Goal: Transaction & Acquisition: Purchase product/service

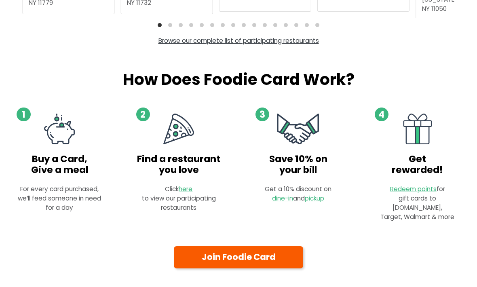
scroll to position [386, 0]
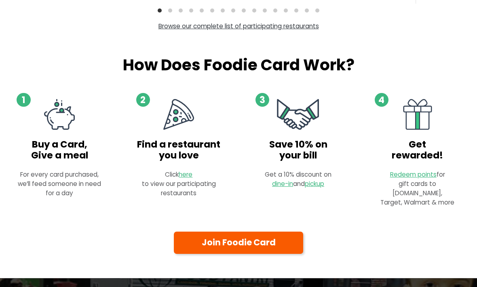
click at [280, 232] on link "Join Foodie Card" at bounding box center [238, 243] width 129 height 22
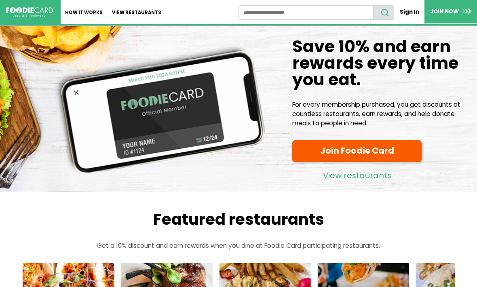
scroll to position [413, 0]
click at [361, 176] on link "View restaurants" at bounding box center [356, 173] width 129 height 17
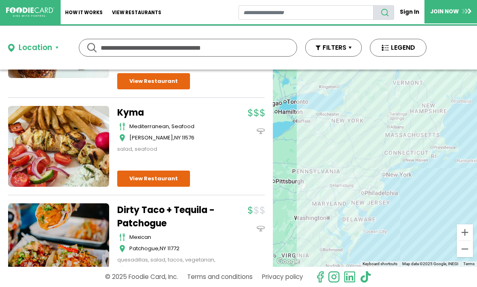
scroll to position [144, 0]
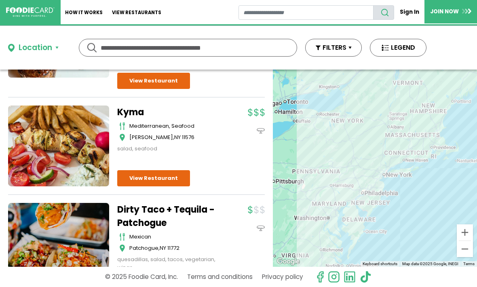
click at [173, 44] on input "text" at bounding box center [188, 47] width 175 height 17
click at [46, 44] on div "Location" at bounding box center [36, 48] width 34 height 12
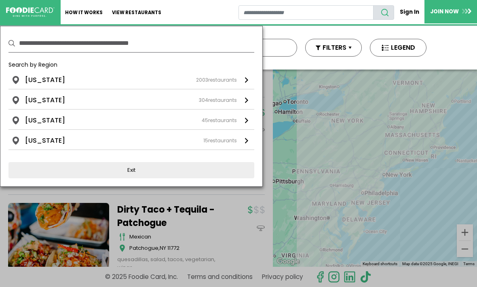
click at [135, 82] on div "New York 2003 restaurants" at bounding box center [131, 80] width 212 height 10
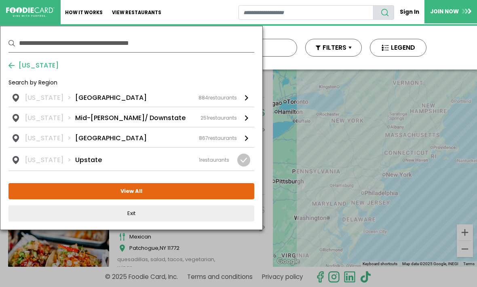
click at [154, 99] on div "New York Long Island 884 restaurants" at bounding box center [131, 98] width 212 height 10
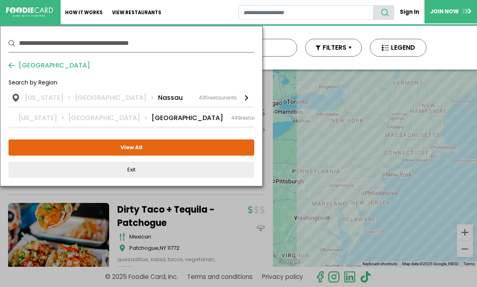
click at [162, 117] on div "New York Long Island Suffolk 449 restaurants" at bounding box center [144, 118] width 251 height 10
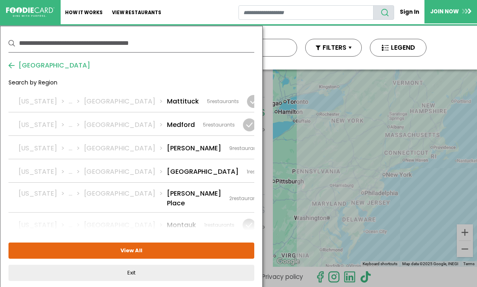
scroll to position [1052, 0]
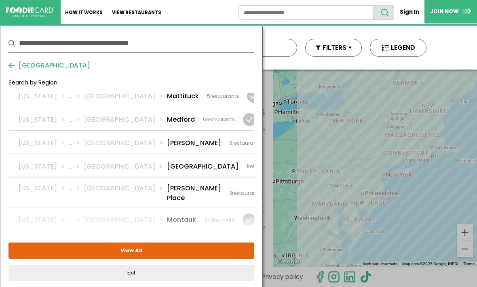
click at [176, 237] on div "New York ... Suffolk Mount Saini 5 restaurants" at bounding box center [124, 246] width 209 height 19
click at [183, 237] on div "New York ... Suffolk Mount Saini 5 restaurants" at bounding box center [124, 246] width 209 height 19
click at [219, 252] on button "View All" at bounding box center [131, 250] width 246 height 16
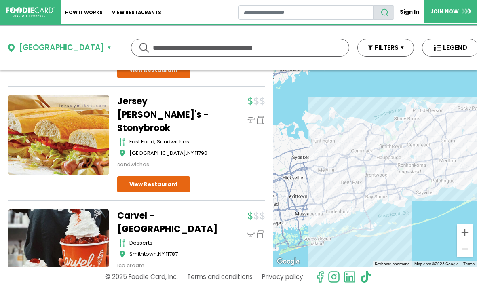
scroll to position [156, 0]
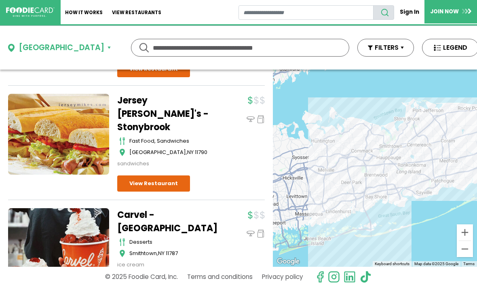
click at [200, 49] on input "text" at bounding box center [240, 47] width 175 height 17
type input "**********"
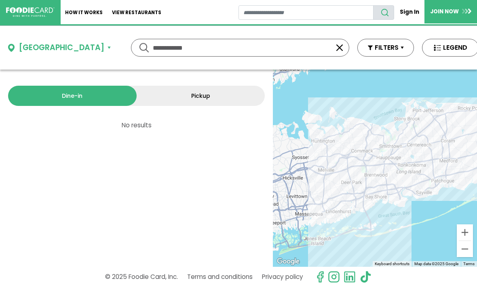
scroll to position [0, 0]
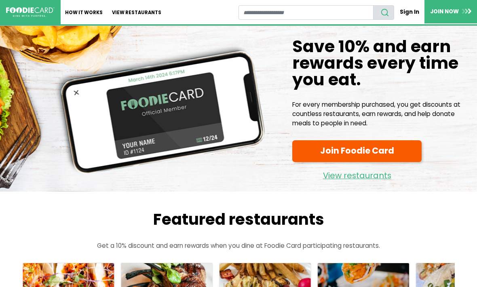
click at [382, 156] on link "Join Foodie Card" at bounding box center [356, 151] width 129 height 22
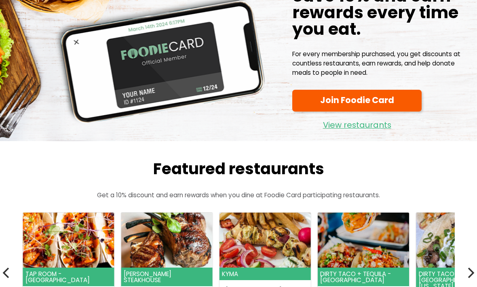
scroll to position [51, 0]
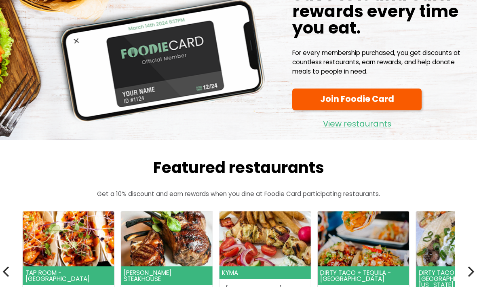
click at [348, 129] on link "View restaurants" at bounding box center [356, 122] width 129 height 17
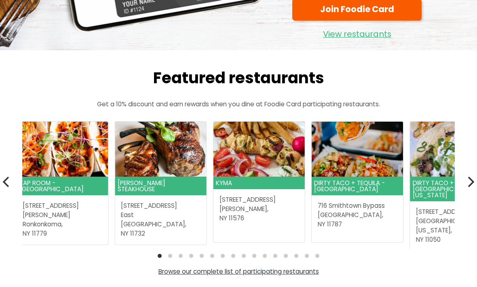
scroll to position [143, 0]
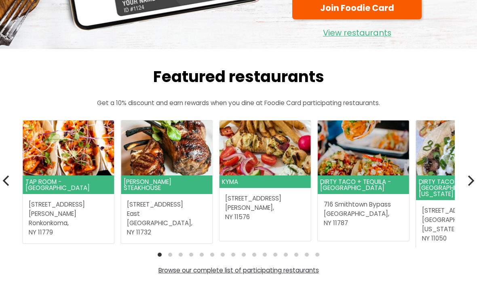
click at [469, 177] on icon "Next" at bounding box center [470, 180] width 11 height 11
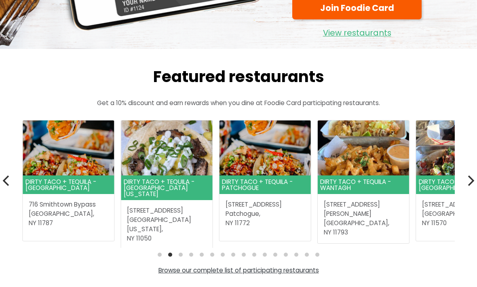
click at [466, 181] on icon "Next" at bounding box center [470, 180] width 11 height 11
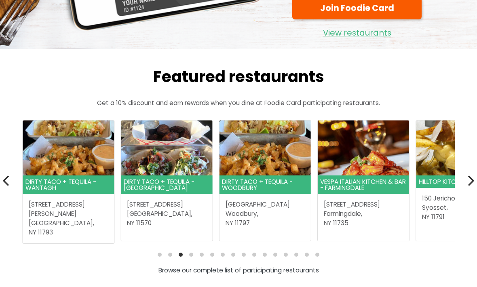
click at [469, 178] on icon "Next" at bounding box center [470, 180] width 11 height 11
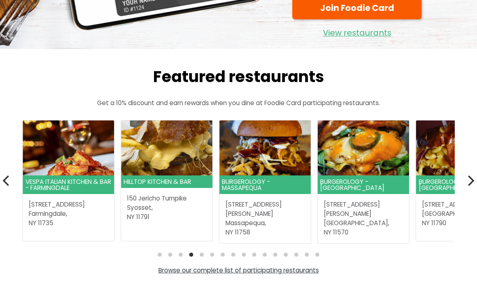
click at [468, 181] on icon "Next" at bounding box center [470, 180] width 11 height 11
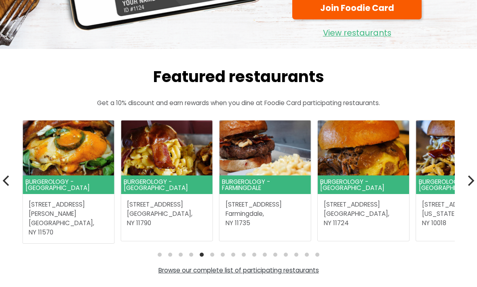
click at [474, 176] on icon "Next" at bounding box center [470, 180] width 11 height 11
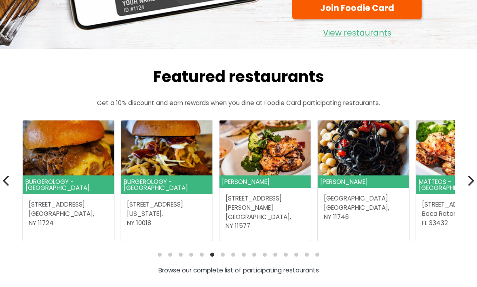
click at [470, 179] on icon "Next" at bounding box center [470, 180] width 11 height 11
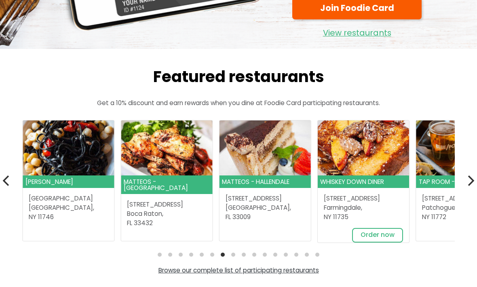
click at [471, 179] on icon "Next" at bounding box center [470, 180] width 11 height 11
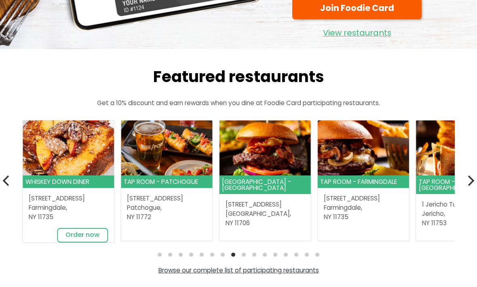
click at [469, 181] on icon "Next" at bounding box center [470, 180] width 11 height 11
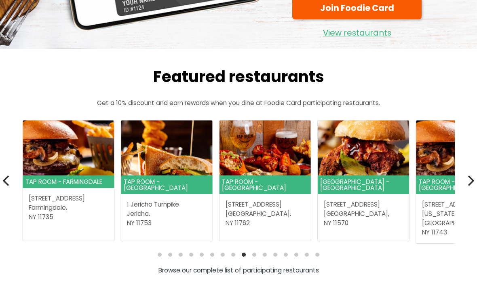
click at [471, 181] on icon "Next" at bounding box center [471, 180] width 6 height 11
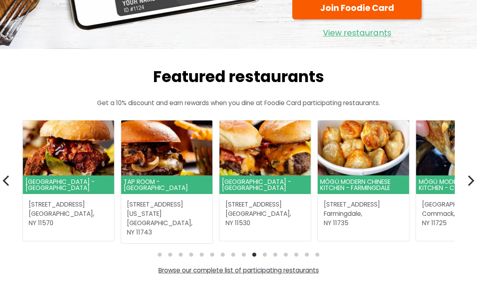
click at [471, 182] on icon "Next" at bounding box center [470, 180] width 11 height 11
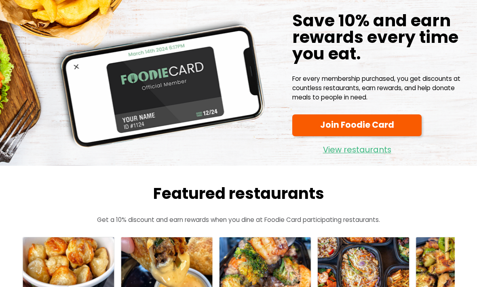
scroll to position [0, 0]
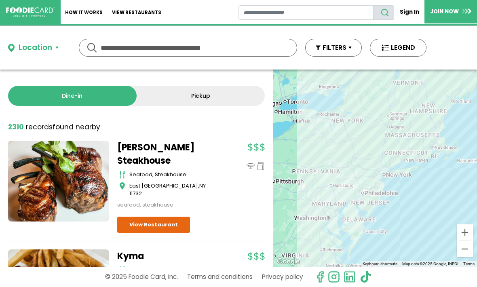
click at [48, 48] on div "Location" at bounding box center [36, 48] width 34 height 12
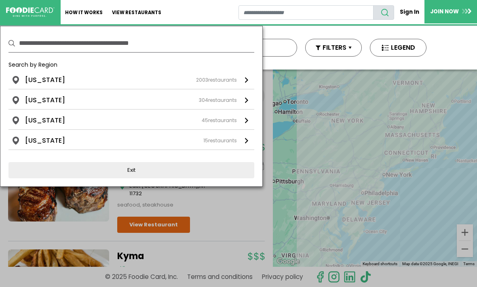
click at [134, 79] on div "New York 2003 restaurants" at bounding box center [131, 80] width 212 height 10
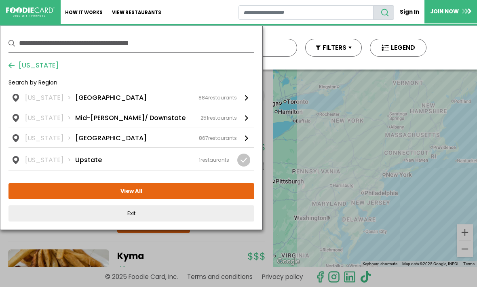
click at [156, 97] on div "New York Long Island 884 restaurants" at bounding box center [131, 98] width 212 height 10
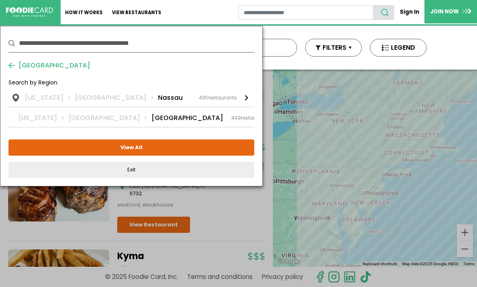
click at [173, 121] on div "New York Long Island Suffolk 449 restaurants" at bounding box center [144, 118] width 251 height 10
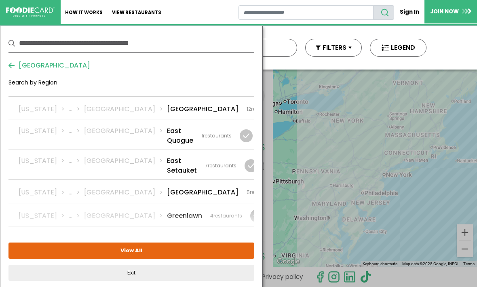
scroll to position [544, 0]
click at [169, 188] on div "New York ... Suffolk Farmingville 5 restaurants" at bounding box center [149, 193] width 260 height 10
click at [221, 255] on button "View Selected ( 1 )" at bounding box center [131, 250] width 246 height 16
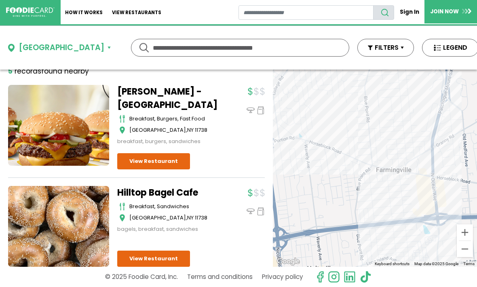
scroll to position [39, 0]
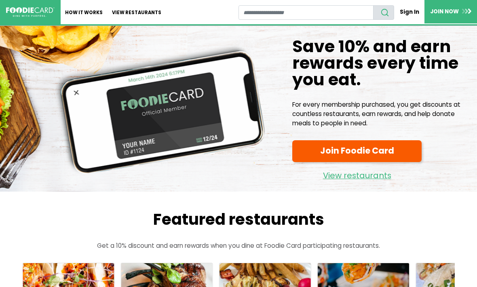
click at [446, 9] on link "JOIN NOW" at bounding box center [450, 11] width 53 height 23
click at [371, 177] on link "View restaurants" at bounding box center [356, 173] width 129 height 17
click at [352, 180] on link "View restaurants" at bounding box center [356, 173] width 129 height 17
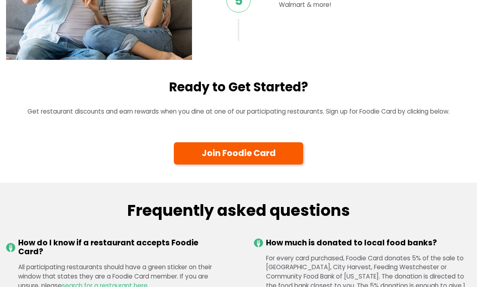
scroll to position [785, 0]
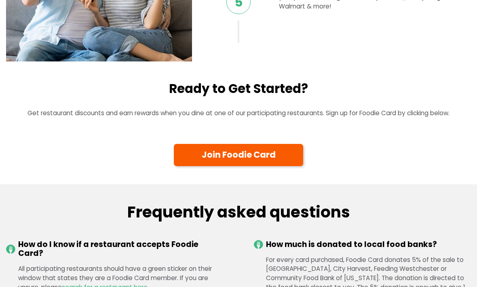
click at [254, 157] on link "Join Foodie Card" at bounding box center [238, 155] width 129 height 22
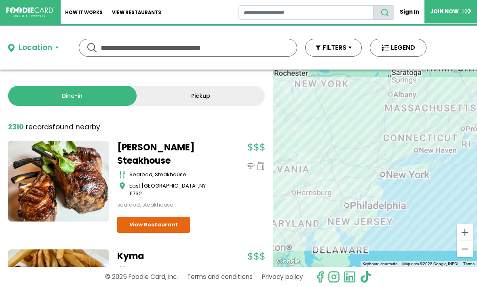
click at [200, 48] on input "text" at bounding box center [188, 47] width 175 height 17
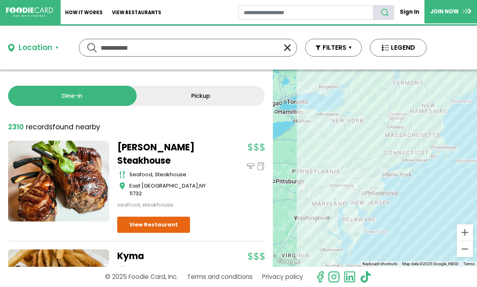
type input "**********"
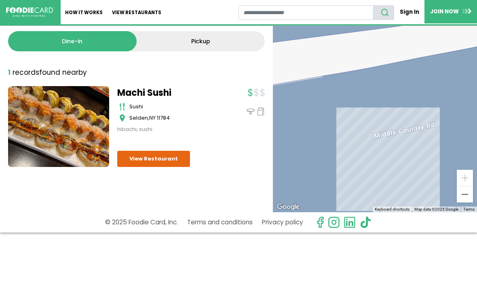
scroll to position [54, 0]
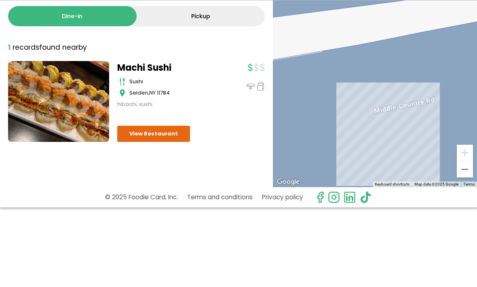
click at [214, 126] on div "hibachi, sushi" at bounding box center [167, 130] width 101 height 8
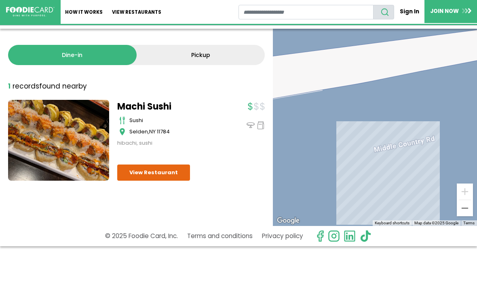
scroll to position [40, 0]
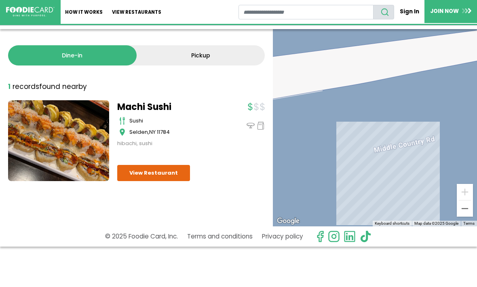
click at [161, 105] on link "Machi Sushi" at bounding box center [167, 107] width 101 height 13
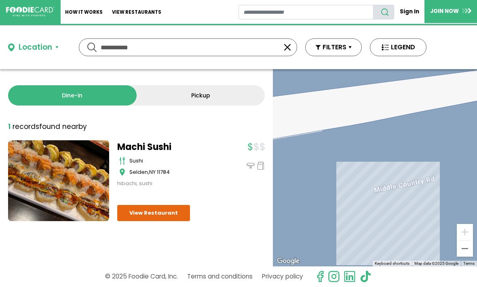
scroll to position [0, 0]
click at [285, 47] on button "button" at bounding box center [287, 48] width 10 height 10
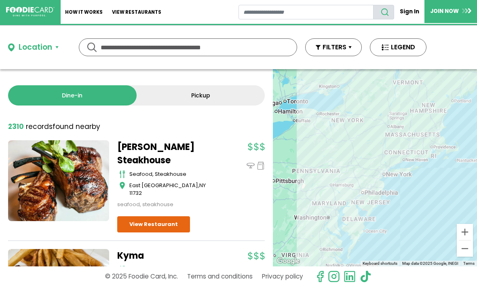
click at [202, 50] on input "text" at bounding box center [188, 47] width 175 height 17
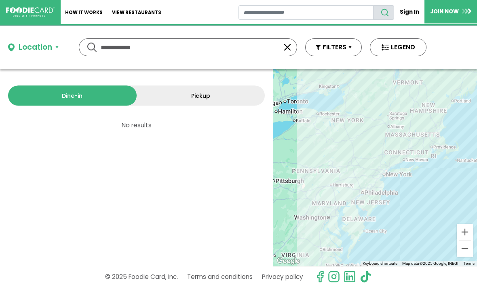
type input "**********"
click at [21, 47] on div "Location" at bounding box center [36, 48] width 34 height 12
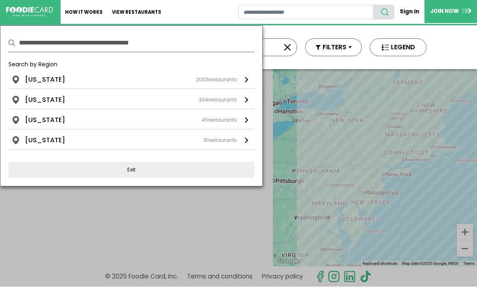
click at [31, 80] on li "New York" at bounding box center [45, 80] width 40 height 10
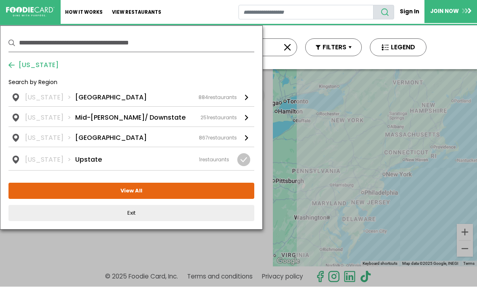
click at [118, 139] on div "New York NYC 867 restaurants" at bounding box center [131, 138] width 212 height 10
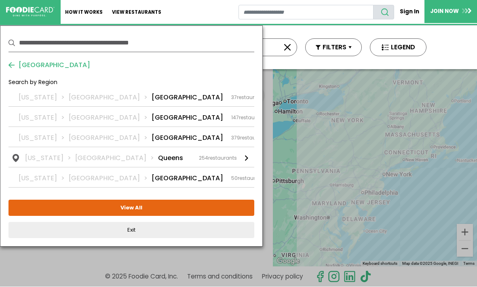
click at [160, 119] on div "New York NYC Brooklyn 147 restaurants" at bounding box center [143, 118] width 249 height 10
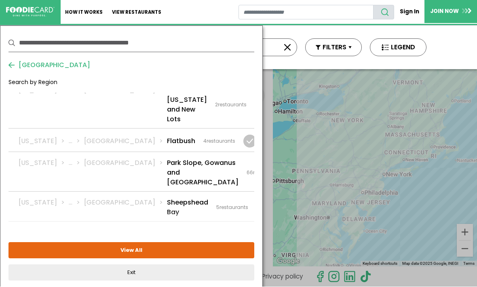
scroll to position [153, 0]
click at [167, 252] on li "Williamsburg and Greenpoint" at bounding box center [188, 266] width 43 height 29
click at [186, 247] on button "View Selected ( 1 )" at bounding box center [131, 250] width 246 height 16
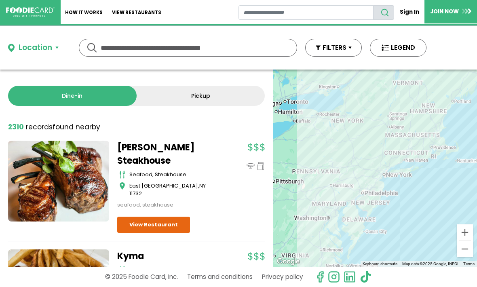
click at [51, 51] on div "Location" at bounding box center [36, 48] width 34 height 12
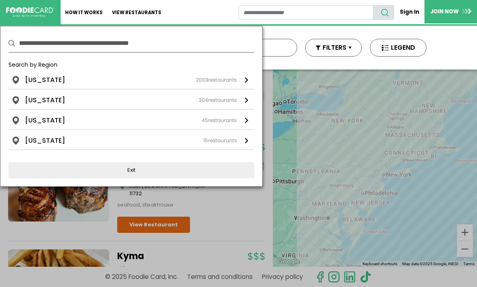
click at [140, 76] on div "New York 2003 restaurants" at bounding box center [131, 80] width 212 height 10
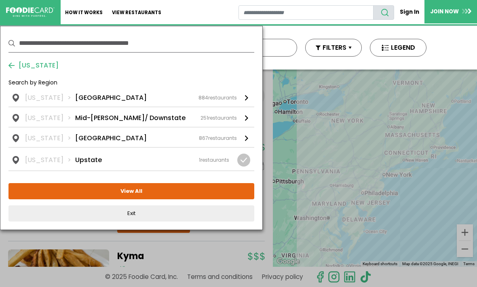
click at [130, 97] on div "New York Long Island 884 restaurants" at bounding box center [131, 98] width 212 height 10
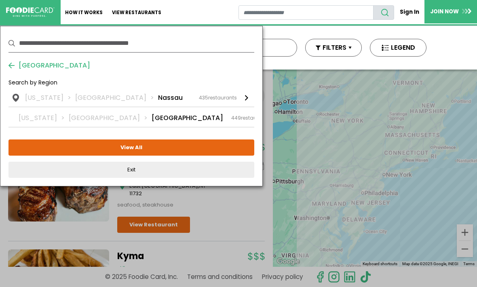
click at [154, 120] on div "New York Long Island Suffolk 449 restaurants" at bounding box center [144, 118] width 251 height 10
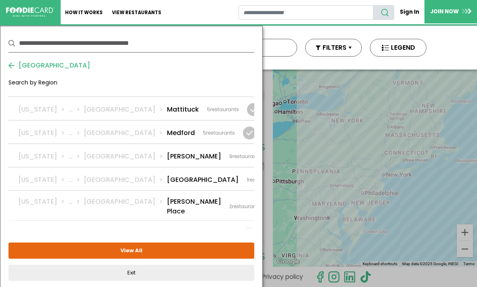
scroll to position [1044, 0]
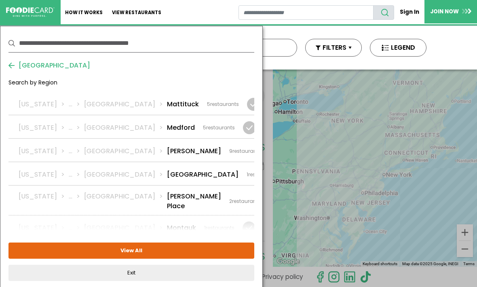
click at [168, 192] on div "New York ... Suffolk Miller Place 2 restaurants" at bounding box center [140, 201] width 242 height 19
click at [174, 245] on div "New York ... Suffolk Mount Saini 5 restaurants" at bounding box center [124, 254] width 209 height 19
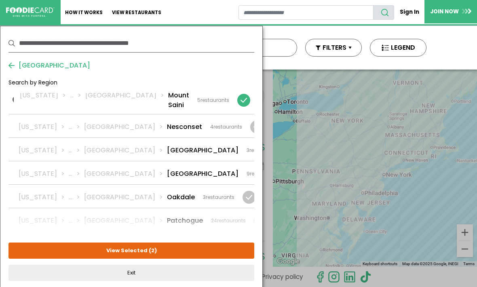
scroll to position [1202, 0]
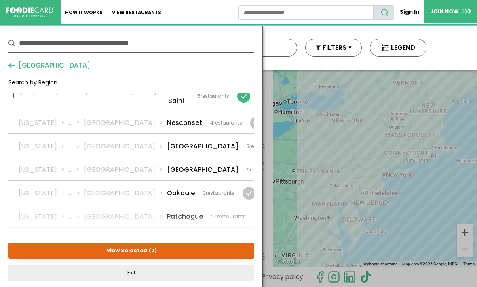
click at [174, 259] on div "New York ... Suffolk Port Jefferson 11 restaurants" at bounding box center [149, 264] width 260 height 10
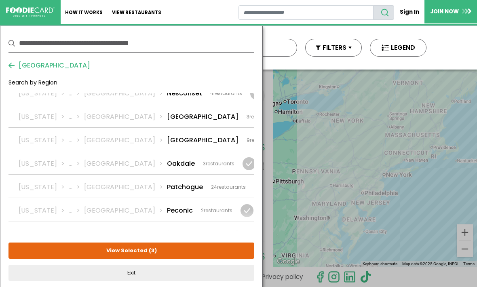
scroll to position [1231, 0]
click at [173, 253] on li "Port Jefferson Station" at bounding box center [203, 258] width 72 height 10
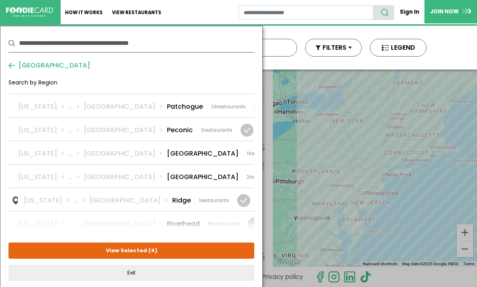
scroll to position [1313, 0]
click at [177, 240] on div "New York ... Suffolk Rocky Point 5 restaurants" at bounding box center [125, 249] width 208 height 19
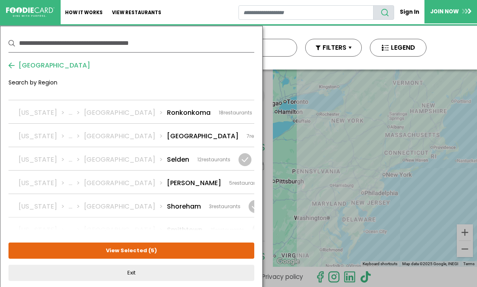
scroll to position [1477, 0]
click at [236, 250] on div at bounding box center [241, 256] width 25 height 13
click at [210, 226] on span "15" at bounding box center [212, 229] width 5 height 7
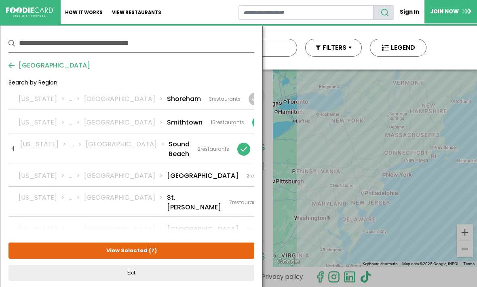
scroll to position [1585, 0]
click at [246, 225] on div "9 restaurants" at bounding box center [262, 228] width 32 height 7
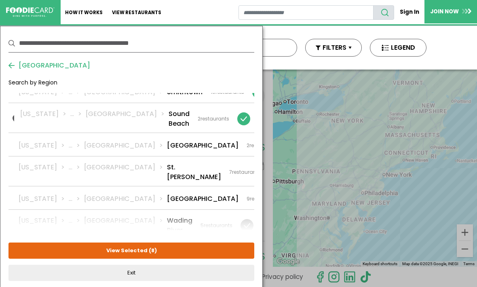
scroll to position [1614, 0]
click at [207, 253] on button "View Selected ( 8 )" at bounding box center [131, 250] width 246 height 16
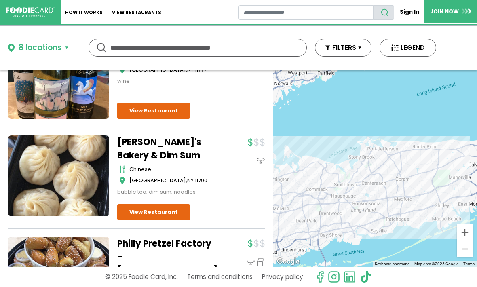
scroll to position [4957, 0]
